Goal: Information Seeking & Learning: Learn about a topic

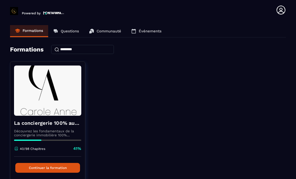
click at [60, 170] on button "Continuer la formation" at bounding box center [47, 168] width 65 height 10
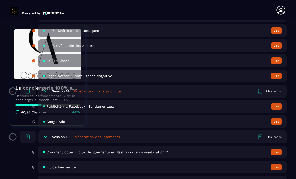
scroll to position [910, 0]
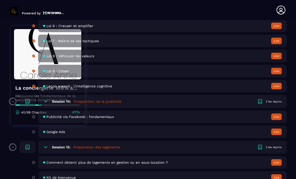
click at [275, 120] on button "Lire" at bounding box center [276, 116] width 11 height 7
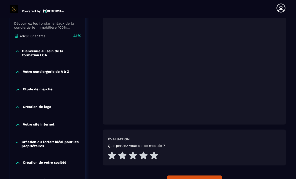
scroll to position [116, 0]
click at [172, 179] on div "Compléter et continuer" at bounding box center [194, 181] width 46 height 5
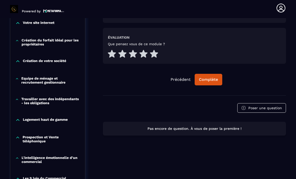
scroll to position [218, 0]
click at [209, 80] on div "Complète" at bounding box center [208, 79] width 19 height 5
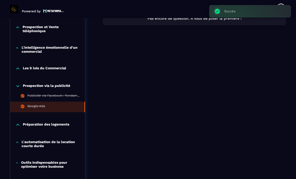
scroll to position [328, 0]
click at [18, 126] on icon at bounding box center [17, 125] width 3 height 2
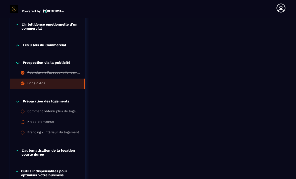
scroll to position [351, 0]
click at [37, 115] on div "Comment obtenir plus de logements en gestion ou en sous-location ?" at bounding box center [53, 112] width 53 height 6
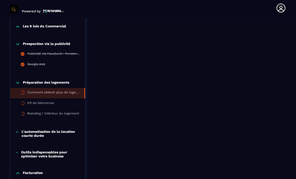
scroll to position [370, 0]
click at [36, 57] on div "Publicité via Facebook : fondamentaux" at bounding box center [53, 55] width 53 height 6
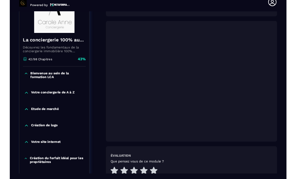
scroll to position [84, 0]
